Goal: Information Seeking & Learning: Find contact information

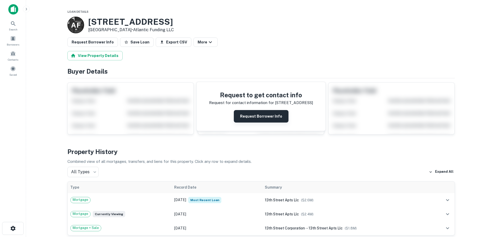
click at [248, 119] on button "Request Borrower Info" at bounding box center [261, 116] width 55 height 13
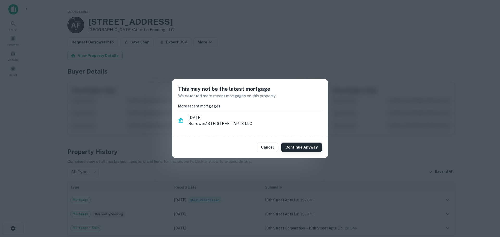
click at [288, 150] on button "Continue Anyway" at bounding box center [301, 147] width 41 height 9
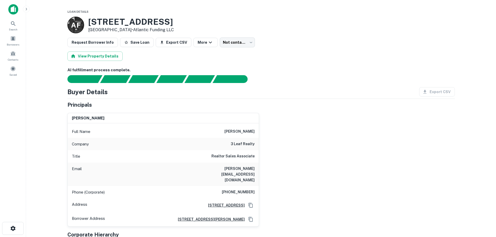
drag, startPoint x: 220, startPoint y: 131, endPoint x: 256, endPoint y: 131, distance: 35.7
click at [256, 131] on div "Full Name arthur bartholomew" at bounding box center [163, 132] width 191 height 13
copy h6 "arthur bartholomew"
drag, startPoint x: 232, startPoint y: 144, endPoint x: 255, endPoint y: 145, distance: 22.7
click at [255, 145] on h6 "3 leaf realty" at bounding box center [243, 144] width 24 height 6
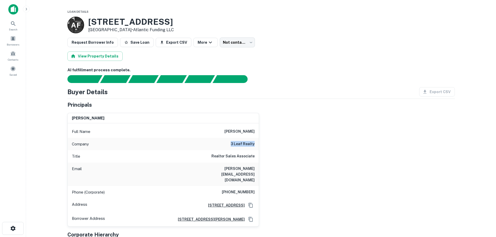
copy h6 "3 leaf realty"
drag, startPoint x: 89, startPoint y: 22, endPoint x: 148, endPoint y: 24, distance: 59.2
click at [151, 23] on h3 "140 NW 13th St" at bounding box center [131, 22] width 86 height 10
copy h3 "140 NW 13th St"
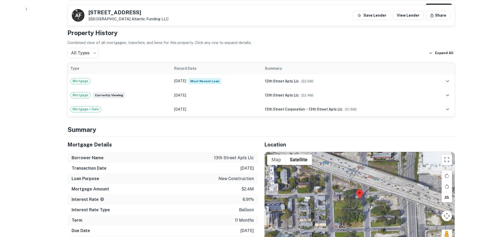
scroll to position [287, 0]
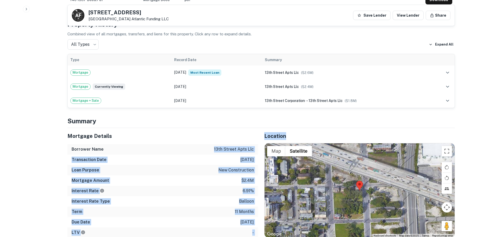
drag, startPoint x: 216, startPoint y: 138, endPoint x: 259, endPoint y: 137, distance: 43.3
click at [259, 137] on div "Mortgage Details Borrower Name 13th street apts llc Transaction Date 2/2/2025 L…" at bounding box center [258, 217] width 394 height 178
click at [252, 146] on p "13th street apts llc" at bounding box center [234, 149] width 40 height 6
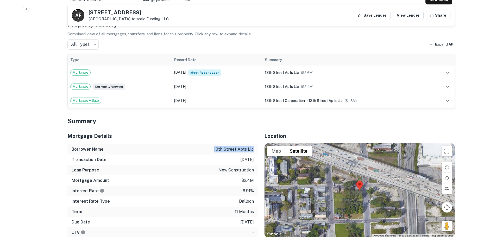
drag, startPoint x: 253, startPoint y: 138, endPoint x: 213, endPoint y: 137, distance: 39.9
click at [213, 144] on div "Borrower Name 13th street apts llc" at bounding box center [162, 149] width 191 height 10
copy p "13th street apts llc"
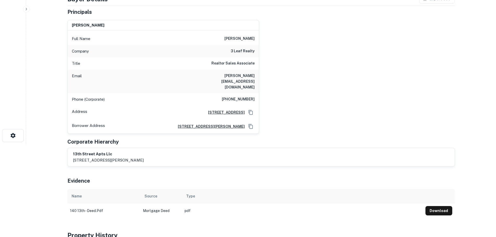
scroll to position [26, 0]
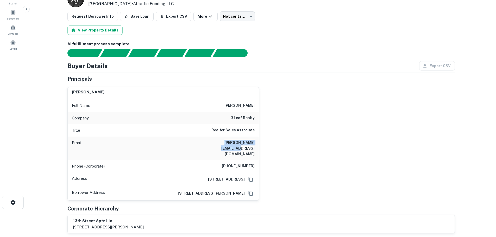
drag, startPoint x: 257, startPoint y: 143, endPoint x: 215, endPoint y: 144, distance: 42.2
click at [215, 144] on div "Email arthur@3leafrealty.com" at bounding box center [163, 148] width 191 height 23
copy h6 "arthur@3leafrealty.com"
drag, startPoint x: 227, startPoint y: 155, endPoint x: 258, endPoint y: 154, distance: 30.8
click at [258, 160] on div "Phone (Corporate) (310) 546-6300" at bounding box center [163, 166] width 191 height 13
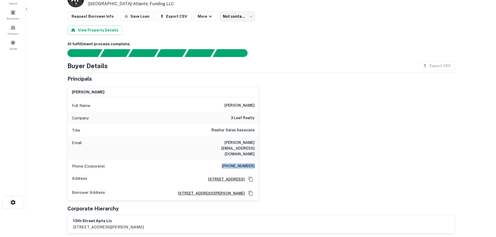
copy h6 "(310) 546-6300"
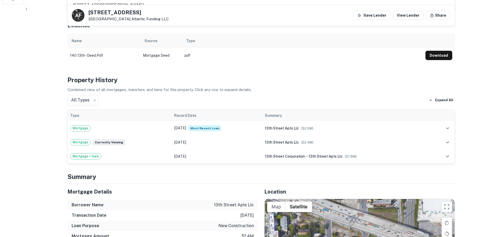
scroll to position [313, 0]
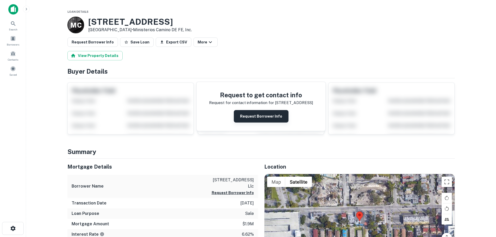
click at [252, 114] on button "Request Borrower Info" at bounding box center [261, 116] width 55 height 13
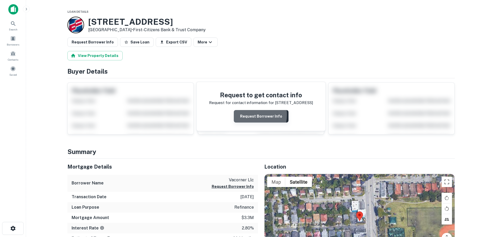
click at [247, 115] on button "Request Borrower Info" at bounding box center [261, 116] width 55 height 13
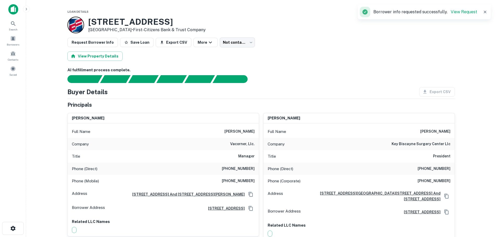
scroll to position [26, 0]
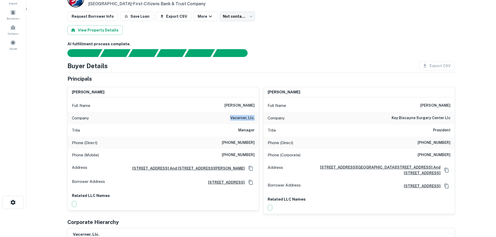
drag, startPoint x: 231, startPoint y: 118, endPoint x: 256, endPoint y: 116, distance: 25.3
click at [256, 116] on div "Company vacorner, llc." at bounding box center [163, 118] width 191 height 13
copy h6 "vacorner, llc."
drag, startPoint x: 223, startPoint y: 103, endPoint x: 257, endPoint y: 101, distance: 33.4
click at [257, 101] on div "Full Name susana lealkhouri" at bounding box center [163, 106] width 191 height 13
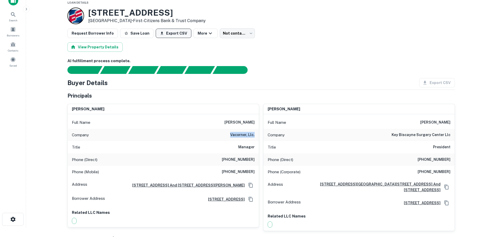
scroll to position [0, 0]
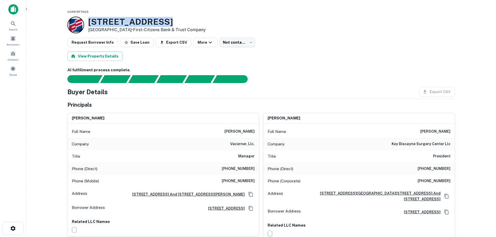
drag, startPoint x: 162, startPoint y: 22, endPoint x: 83, endPoint y: 24, distance: 78.7
click at [83, 24] on div "2756 SW 37th Ave Coconut Grove, FL 33133 • First-citizens Bank & Trust Company" at bounding box center [136, 25] width 138 height 17
copy div "2756 SW 37th Ave"
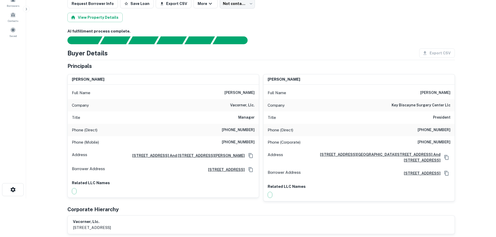
scroll to position [26, 0]
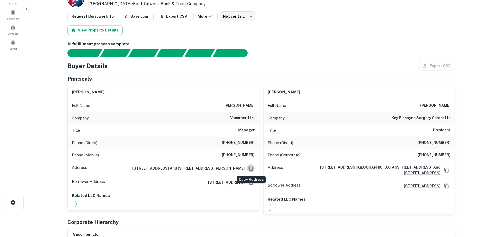
click at [250, 169] on icon "Copy Address" at bounding box center [250, 168] width 5 height 5
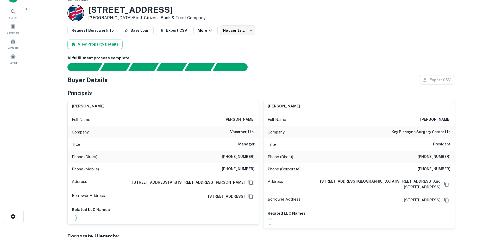
scroll to position [0, 0]
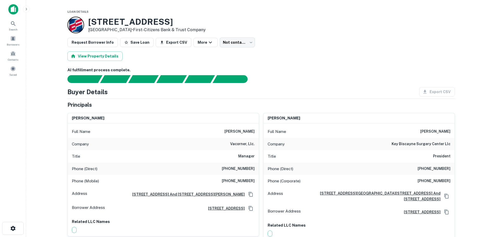
drag, startPoint x: 251, startPoint y: 128, endPoint x: 245, endPoint y: 119, distance: 11.1
click at [245, 119] on div "susana lealkhouri" at bounding box center [163, 118] width 191 height 10
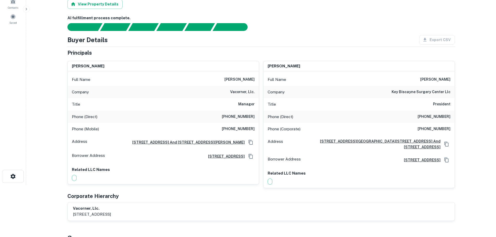
scroll to position [26, 0]
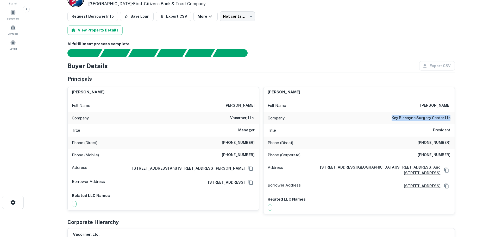
drag, startPoint x: 395, startPoint y: 118, endPoint x: 451, endPoint y: 116, distance: 56.1
click at [451, 116] on div "Company key biscayne surgery center llc" at bounding box center [359, 118] width 191 height 13
copy h6 "key biscayne surgery center llc"
drag, startPoint x: 450, startPoint y: 155, endPoint x: 422, endPoint y: 156, distance: 28.7
click at [422, 156] on div "Phone (Corporate) (305) 365-7770" at bounding box center [359, 155] width 191 height 13
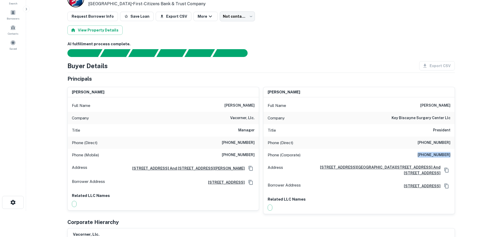
copy h6 "(305) 365-7770"
click at [256, 156] on div "Phone (Mobile) (305) 632-9082" at bounding box center [163, 155] width 191 height 13
drag, startPoint x: 248, startPoint y: 155, endPoint x: 227, endPoint y: 156, distance: 21.1
click at [227, 156] on div "Phone (Mobile) (305) 632-9082" at bounding box center [163, 155] width 191 height 13
copy h6 "[PHONE_NUMBER]"
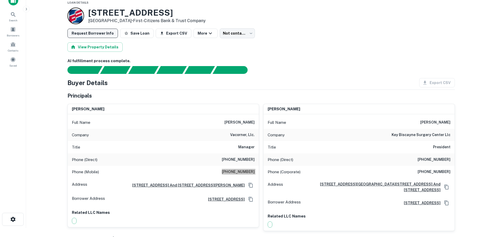
scroll to position [0, 0]
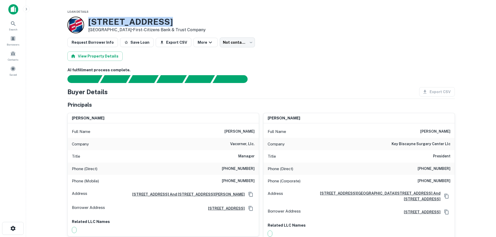
drag, startPoint x: 162, startPoint y: 22, endPoint x: 89, endPoint y: 26, distance: 72.8
click at [89, 26] on h3 "[STREET_ADDRESS]" at bounding box center [147, 22] width 118 height 10
copy h3 "2756 SW 37th Ave"
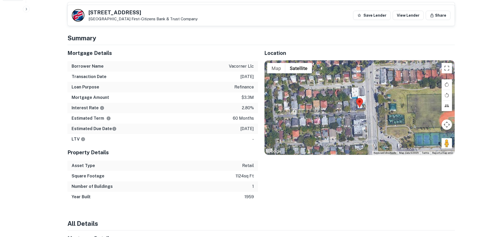
scroll to position [52, 0]
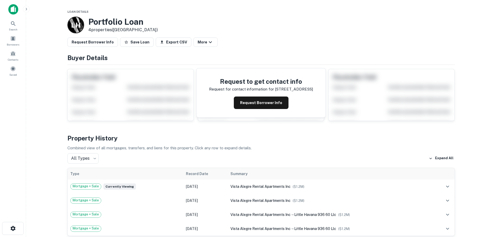
click at [256, 106] on button "Request Borrower Info" at bounding box center [261, 103] width 55 height 13
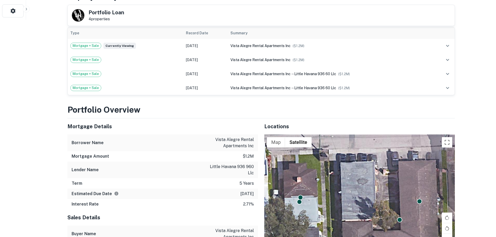
scroll to position [235, 0]
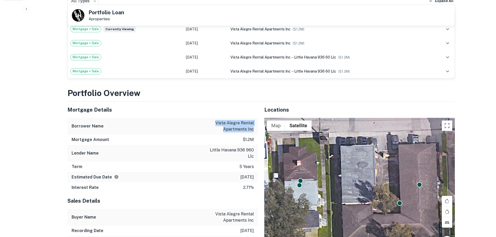
drag, startPoint x: 216, startPoint y: 118, endPoint x: 241, endPoint y: 126, distance: 26.0
click at [257, 124] on div "Borrower Name vista alegre rental apartments inc" at bounding box center [162, 126] width 191 height 17
copy p "vista alegre rental apartments inc"
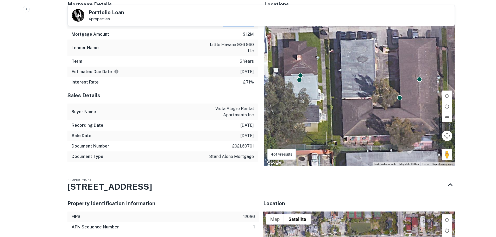
scroll to position [339, 0]
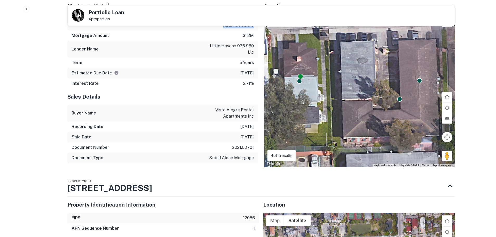
click at [299, 74] on div at bounding box center [301, 77] width 6 height 6
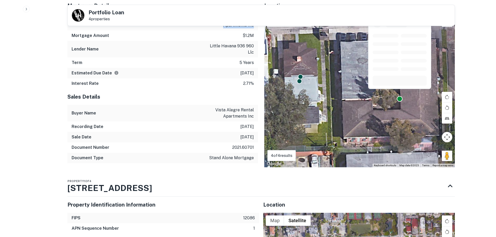
click at [401, 96] on div at bounding box center [400, 99] width 6 height 6
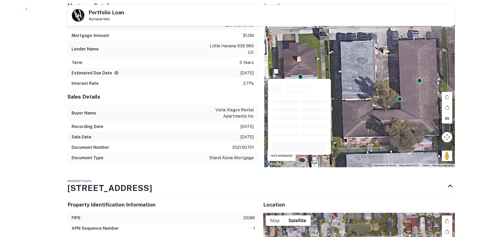
click at [298, 77] on div at bounding box center [300, 115] width 64 height 80
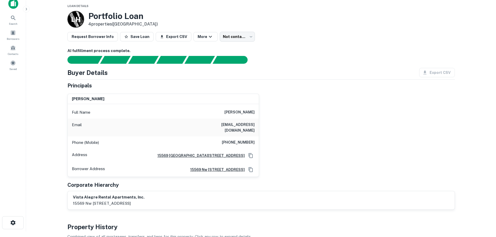
scroll to position [0, 0]
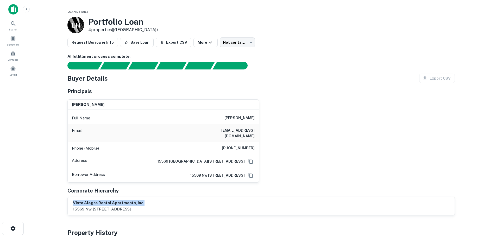
drag, startPoint x: 144, startPoint y: 199, endPoint x: 56, endPoint y: 198, distance: 88.3
click at [56, 198] on main "Loan Details L H Portfolio Loan 4 properties (FL) Request Borrower Info Save Lo…" at bounding box center [261, 118] width 470 height 237
copy h6 "vista alegre rental apartments, inc."
drag, startPoint x: 256, startPoint y: 131, endPoint x: 218, endPoint y: 132, distance: 38.3
click at [218, 132] on div "Email yolymdz@gmail.com" at bounding box center [163, 134] width 191 height 18
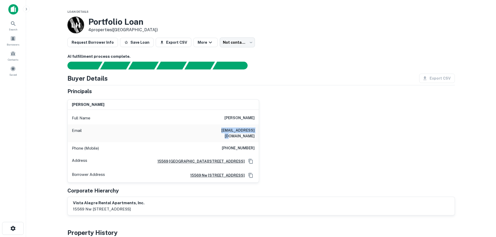
copy h6 "yolymdz@gmail.com"
drag, startPoint x: 229, startPoint y: 142, endPoint x: 261, endPoint y: 142, distance: 32.1
click at [261, 142] on div "yolanda mendez Full Name yolanda mendez Email yolymdz@gmail.com Phone (Mobile) …" at bounding box center [259, 139] width 392 height 88
copy h6 "(305) 819-1961"
drag, startPoint x: 255, startPoint y: 118, endPoint x: 221, endPoint y: 119, distance: 33.7
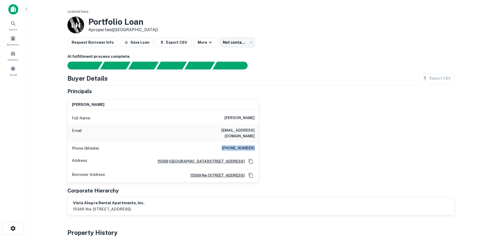
click at [221, 119] on div "Full Name yolanda mendez" at bounding box center [163, 118] width 191 height 13
copy h6 "yolanda mendez"
drag, startPoint x: 220, startPoint y: 131, endPoint x: 263, endPoint y: 131, distance: 43.8
click at [263, 131] on div "yolanda mendez Full Name yolanda mendez Email yolymdz@gmail.com Phone (Mobile) …" at bounding box center [259, 139] width 392 height 88
copy h6 "yolymdz@gmail.com"
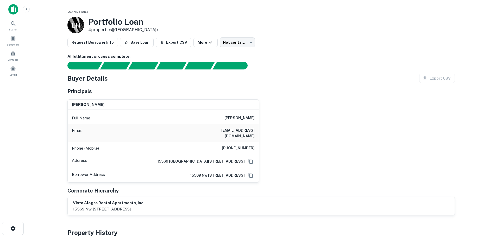
click at [285, 118] on div "yolanda mendez Full Name yolanda mendez Email yolymdz@gmail.com Phone (Mobile) …" at bounding box center [259, 139] width 392 height 88
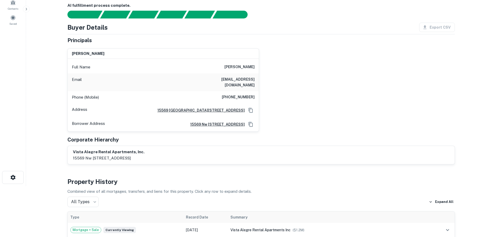
scroll to position [52, 0]
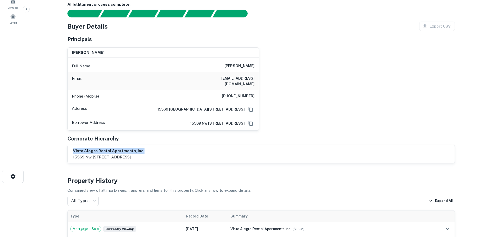
drag, startPoint x: 143, startPoint y: 145, endPoint x: 72, endPoint y: 149, distance: 70.2
click at [72, 149] on div "vista alegre rental apartments, inc. 15569 nw 83 court, miami lakes, fl, 33016" at bounding box center [261, 154] width 387 height 18
copy h6 "vista alegre rental apartments, inc."
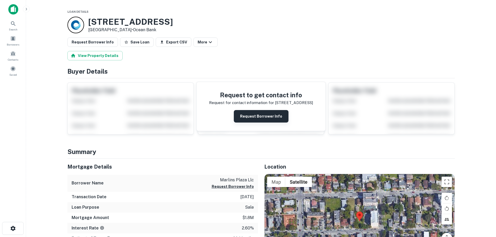
click at [255, 115] on button "Request Borrower Info" at bounding box center [261, 116] width 55 height 13
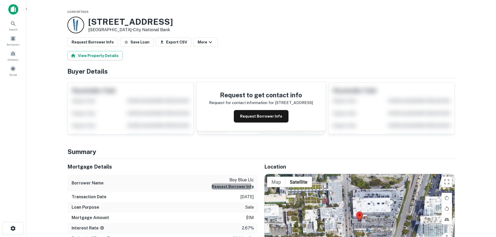
click at [228, 187] on button "Request Borrower Info" at bounding box center [233, 187] width 42 height 6
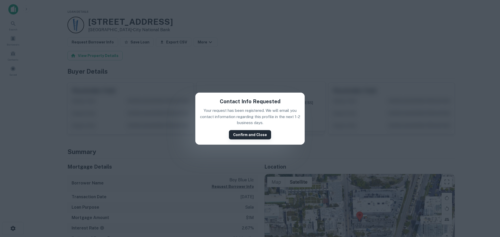
click at [253, 134] on button "Confirm and Close" at bounding box center [250, 134] width 42 height 9
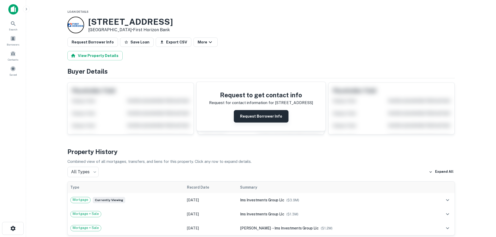
click at [248, 119] on button "Request Borrower Info" at bounding box center [261, 116] width 55 height 13
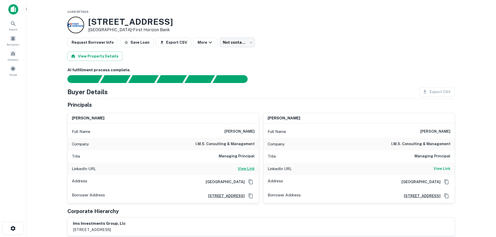
click at [243, 170] on h6 "View Link" at bounding box center [246, 169] width 17 height 6
drag, startPoint x: 155, startPoint y: 22, endPoint x: 84, endPoint y: 24, distance: 70.9
click at [84, 24] on div "[STREET_ADDRESS] • First Horizon Bank" at bounding box center [261, 25] width 388 height 17
copy div "[STREET_ADDRESS]"
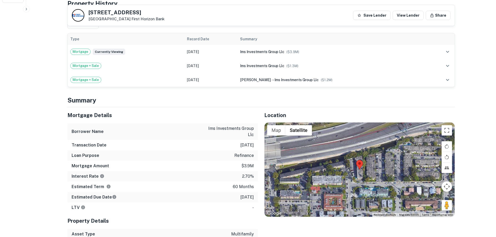
scroll to position [235, 0]
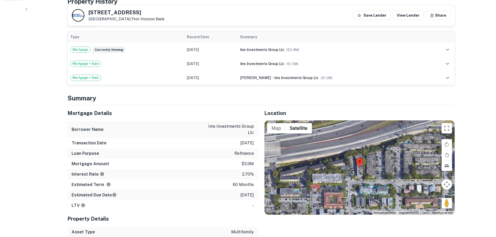
click at [140, 15] on h5 "[STREET_ADDRESS]" at bounding box center [127, 12] width 76 height 5
drag, startPoint x: 135, startPoint y: 13, endPoint x: 89, endPoint y: 14, distance: 46.1
click at [89, 14] on h5 "[STREET_ADDRESS]" at bounding box center [127, 12] width 76 height 5
copy h5 "[STREET_ADDRESS]"
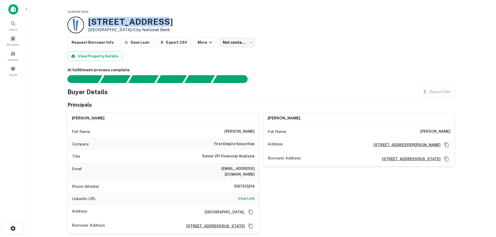
drag, startPoint x: 161, startPoint y: 23, endPoint x: 90, endPoint y: 24, distance: 70.6
click at [90, 24] on div "4025 NE 2nd Ave Miami, FL 33137 • City National Bank" at bounding box center [261, 25] width 388 height 17
copy h3 "4025 NE 2nd Ave"
click at [247, 196] on h6 "View Link" at bounding box center [246, 199] width 17 height 6
drag, startPoint x: 214, startPoint y: 145, endPoint x: 254, endPoint y: 145, distance: 39.9
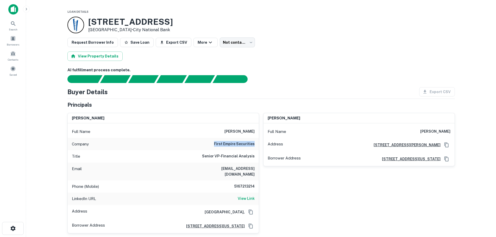
click at [254, 145] on div "Company first empire securities" at bounding box center [163, 144] width 191 height 13
copy h6 "first empire securities"
click at [242, 196] on h6 "View Link" at bounding box center [246, 199] width 17 height 6
drag, startPoint x: 219, startPoint y: 169, endPoint x: 257, endPoint y: 169, distance: 37.3
click at [257, 169] on div "Email rstark@1empire.com" at bounding box center [163, 172] width 191 height 18
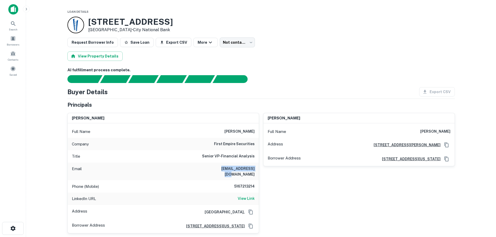
copy h6 "rstark@1empire.com"
drag, startPoint x: 235, startPoint y: 180, endPoint x: 254, endPoint y: 180, distance: 19.6
click at [254, 184] on h6 "5167213214" at bounding box center [239, 187] width 31 height 6
copy h6 "5167213214"
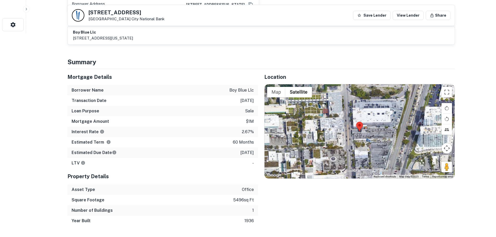
scroll to position [156, 0]
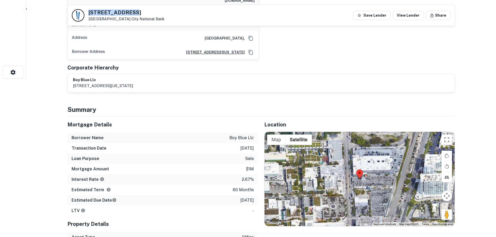
drag, startPoint x: 129, startPoint y: 13, endPoint x: 88, endPoint y: 13, distance: 40.9
click at [89, 13] on h5 "4025 NE 2nd Ave" at bounding box center [127, 12] width 76 height 5
copy h5 "4025 NE 2nd Ave"
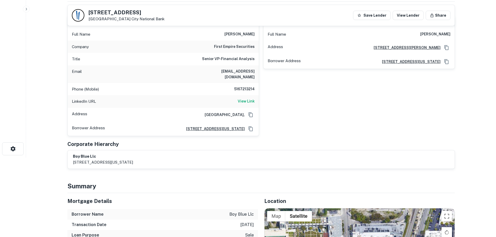
scroll to position [182, 0]
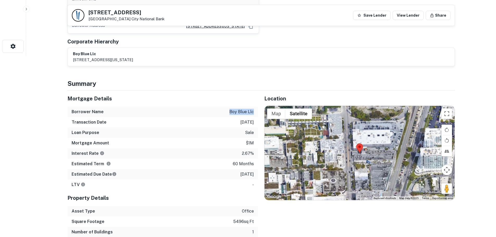
drag, startPoint x: 226, startPoint y: 107, endPoint x: 256, endPoint y: 107, distance: 29.2
click at [256, 107] on div "Borrower Name boy blue llc" at bounding box center [162, 112] width 191 height 10
copy p "boy blue llc"
